Goal: Transaction & Acquisition: Purchase product/service

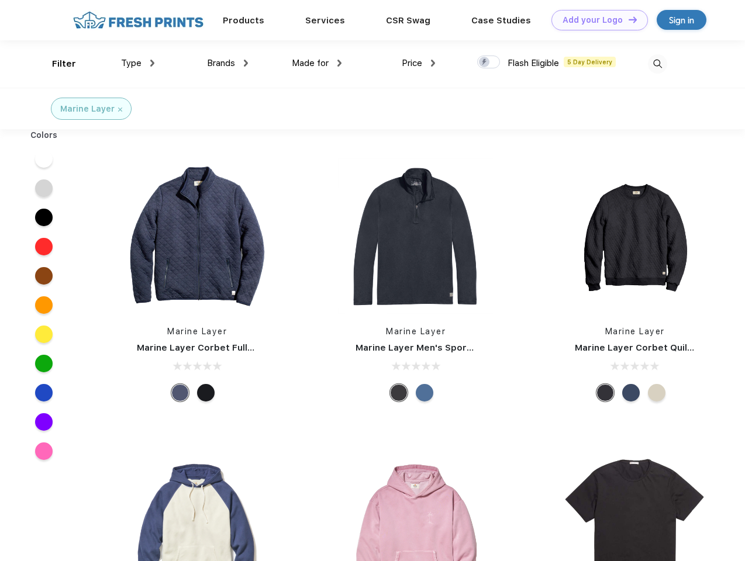
scroll to position [1, 0]
click at [595, 20] on link "Add your Logo Design Tool" at bounding box center [599, 20] width 96 height 20
click at [0, 0] on div "Design Tool" at bounding box center [0, 0] width 0 height 0
click at [627, 19] on link "Add your Logo Design Tool" at bounding box center [599, 20] width 96 height 20
click at [56, 64] on div "Filter" at bounding box center [64, 63] width 24 height 13
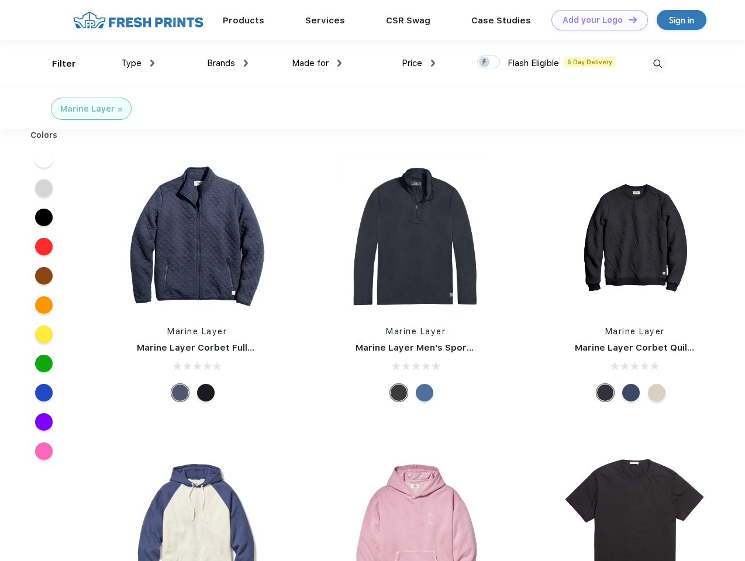
click at [138, 63] on span "Type" at bounding box center [131, 63] width 20 height 11
click at [227, 63] on span "Brands" at bounding box center [221, 63] width 28 height 11
click at [317, 63] on span "Made for" at bounding box center [310, 63] width 37 height 11
click at [418, 63] on span "Price" at bounding box center [412, 63] width 20 height 11
click at [489, 63] on div at bounding box center [488, 62] width 23 height 13
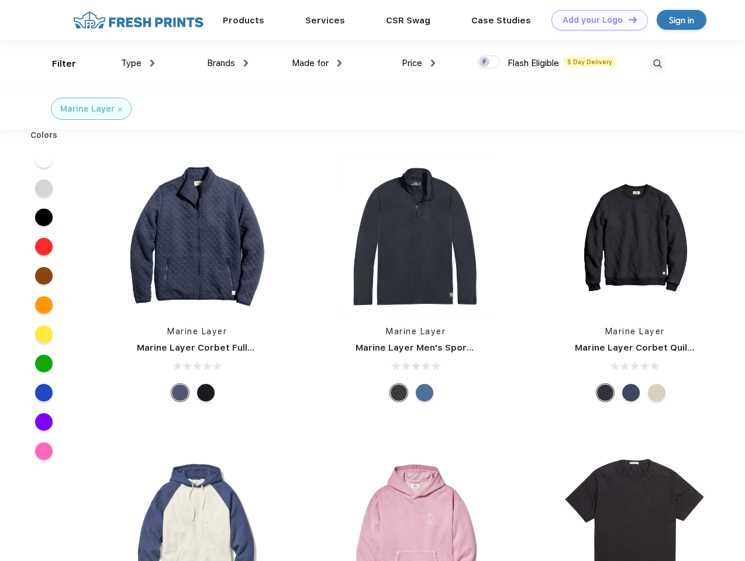
click at [485, 63] on input "checkbox" at bounding box center [481, 59] width 8 height 8
click at [657, 64] on img at bounding box center [657, 63] width 19 height 19
